Goal: Task Accomplishment & Management: Manage account settings

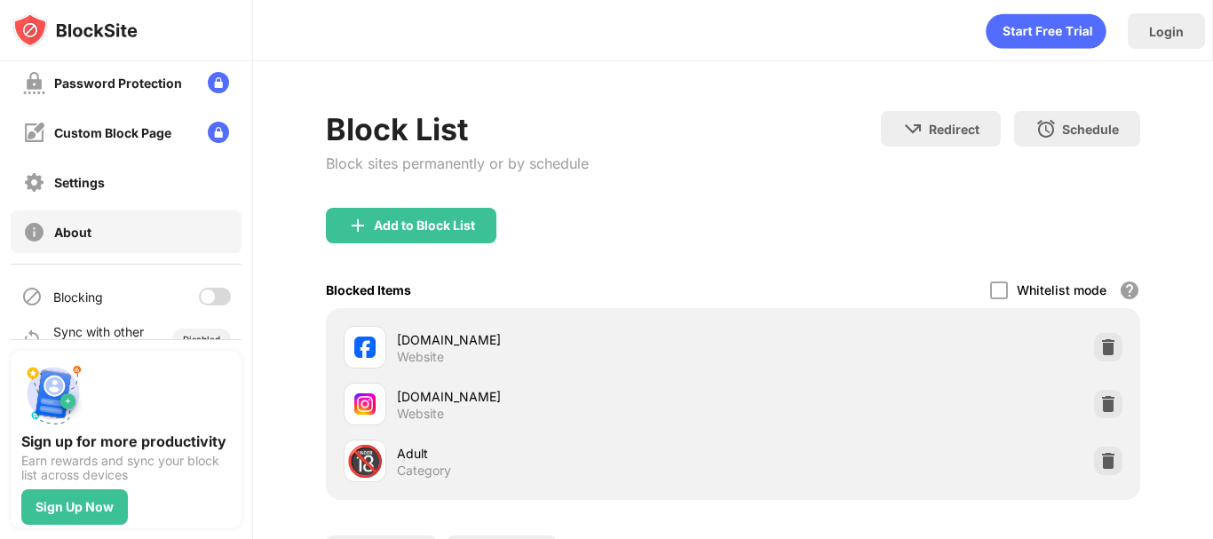
scroll to position [242, 0]
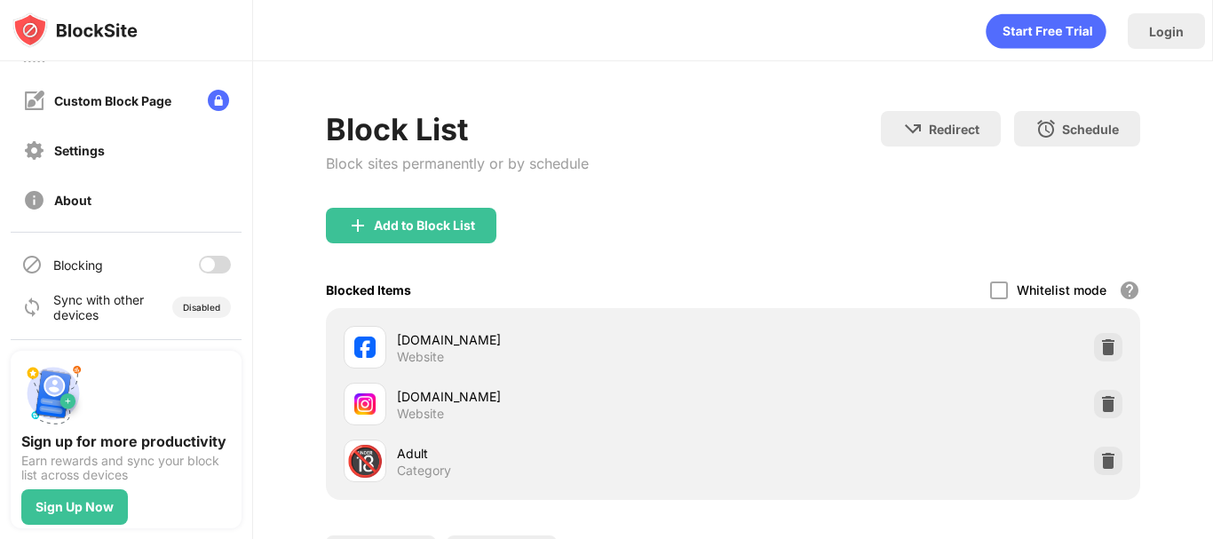
click at [201, 269] on div at bounding box center [208, 265] width 14 height 14
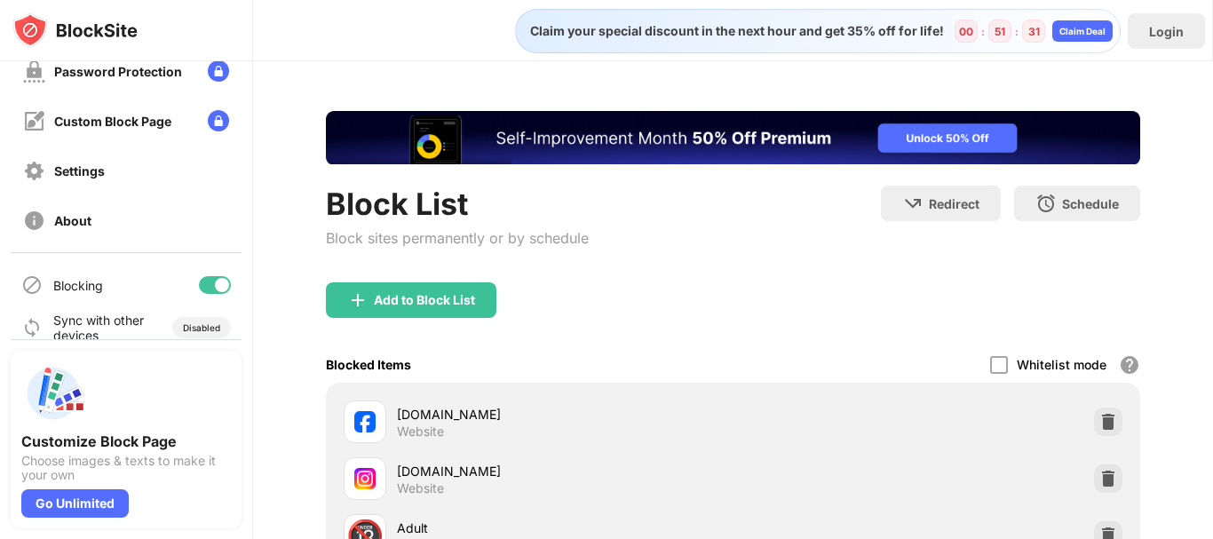
scroll to position [242, 0]
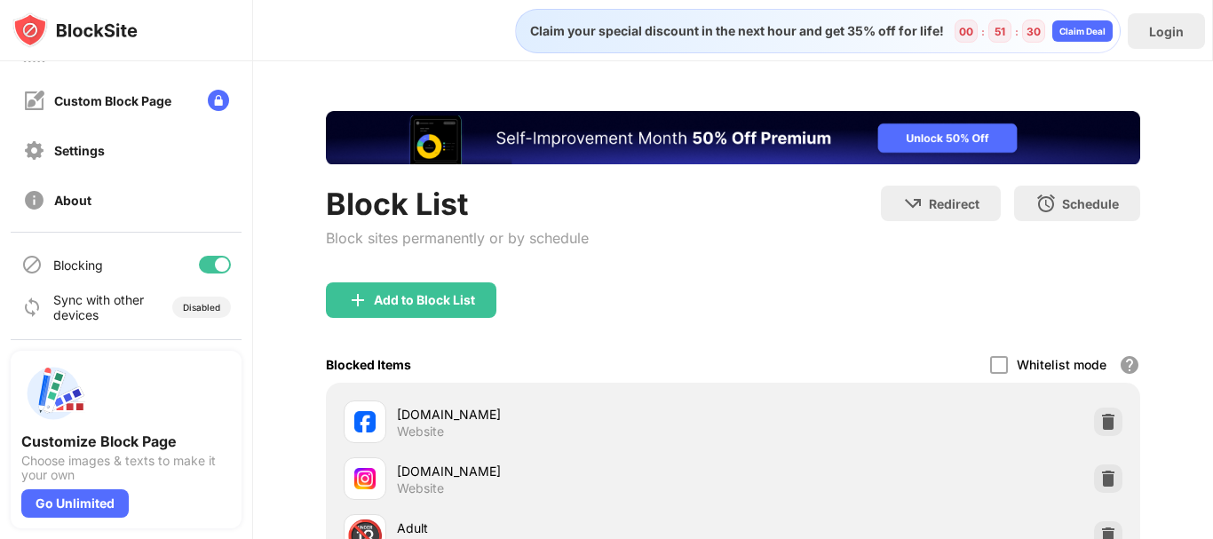
click at [199, 267] on div at bounding box center [215, 265] width 32 height 18
